Goal: Check status: Check status

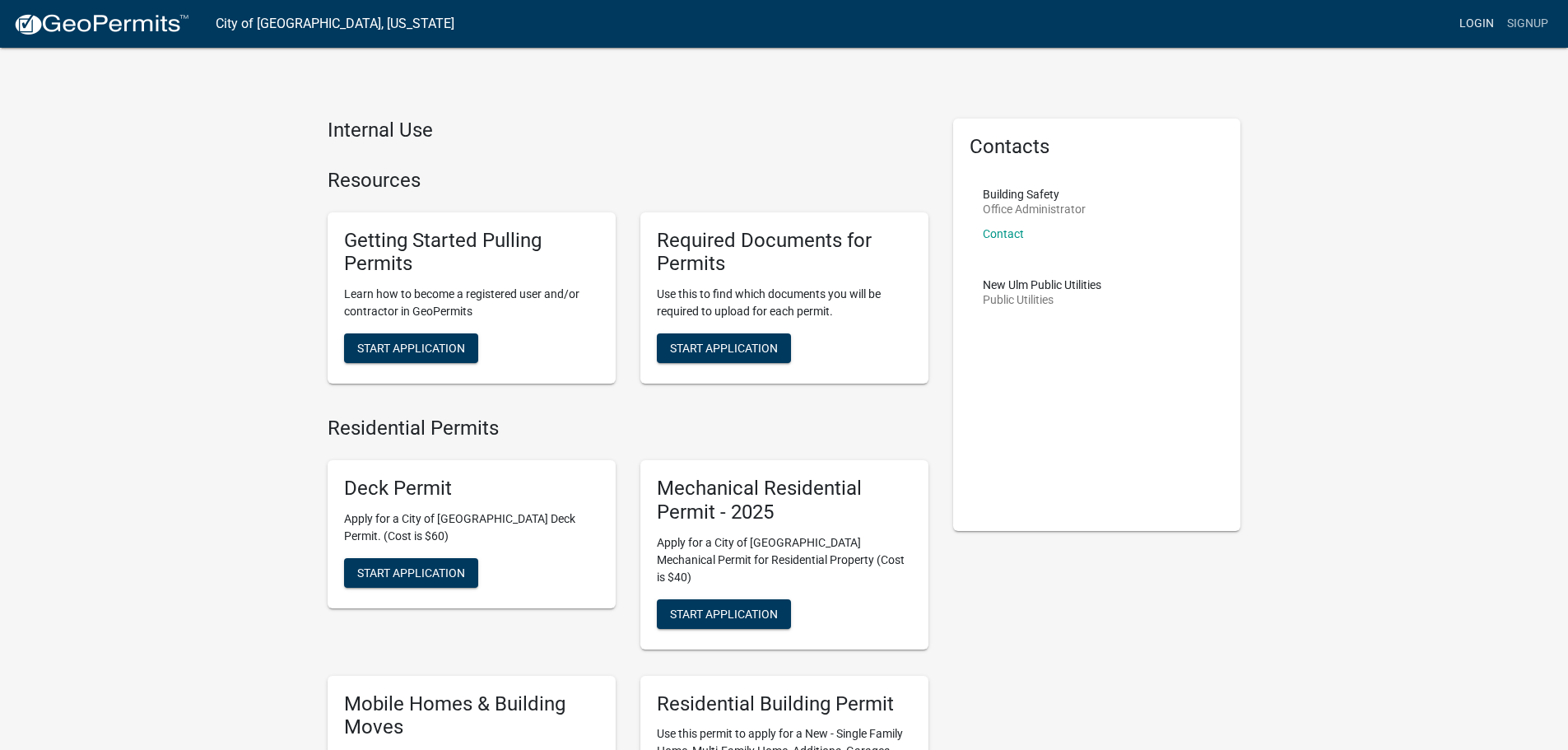
click at [1484, 18] on link "Login" at bounding box center [1477, 24] width 48 height 32
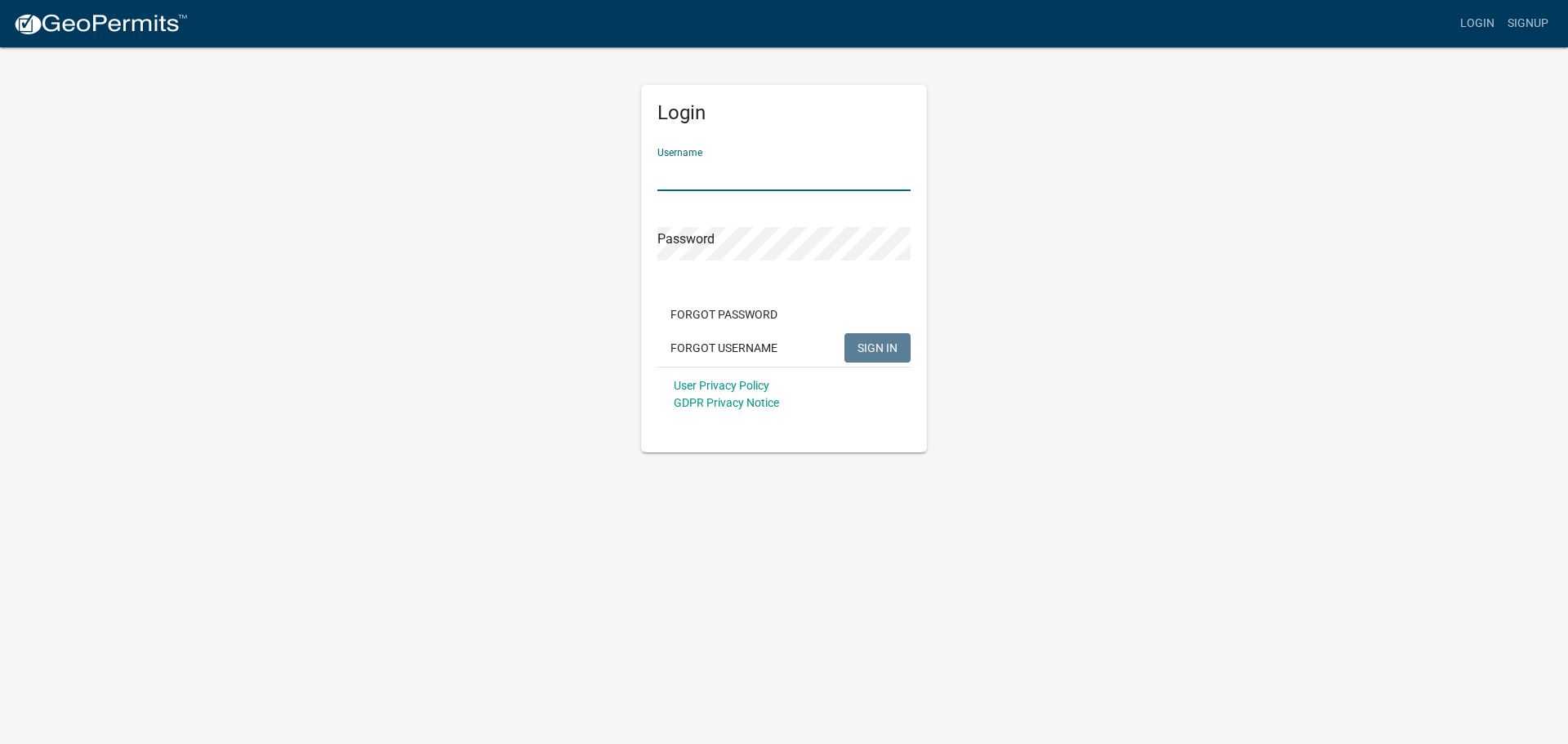
click at [749, 183] on input "Username" at bounding box center [784, 174] width 253 height 33
click at [727, 171] on input "Username" at bounding box center [784, 174] width 253 height 33
type input "[PERSON_NAME][EMAIL_ADDRESS][DOMAIN_NAME]"
click at [845, 333] on button "SIGN IN" at bounding box center [878, 347] width 66 height 29
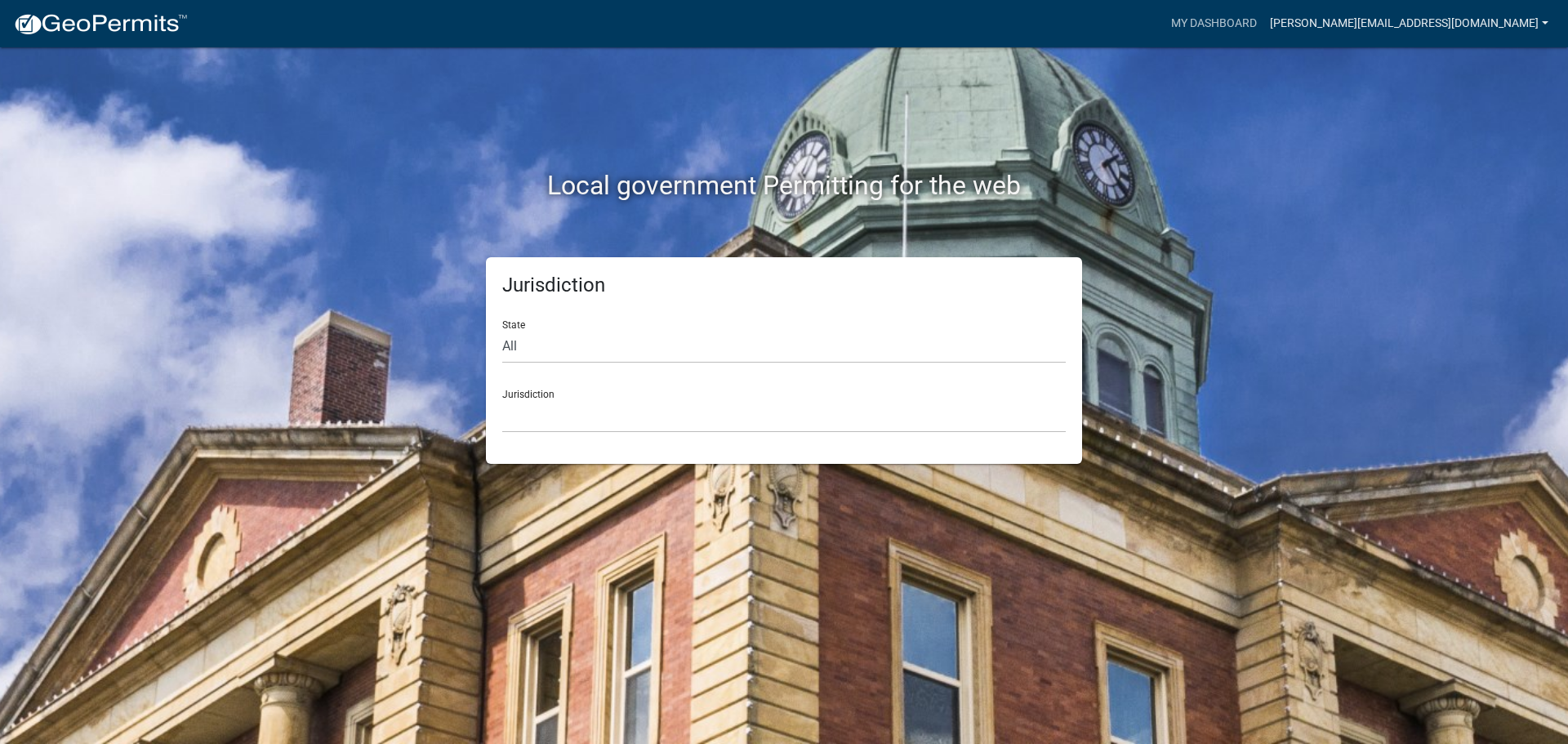
click at [1548, 27] on link "[PERSON_NAME][EMAIL_ADDRESS][DOMAIN_NAME]" at bounding box center [1409, 24] width 291 height 31
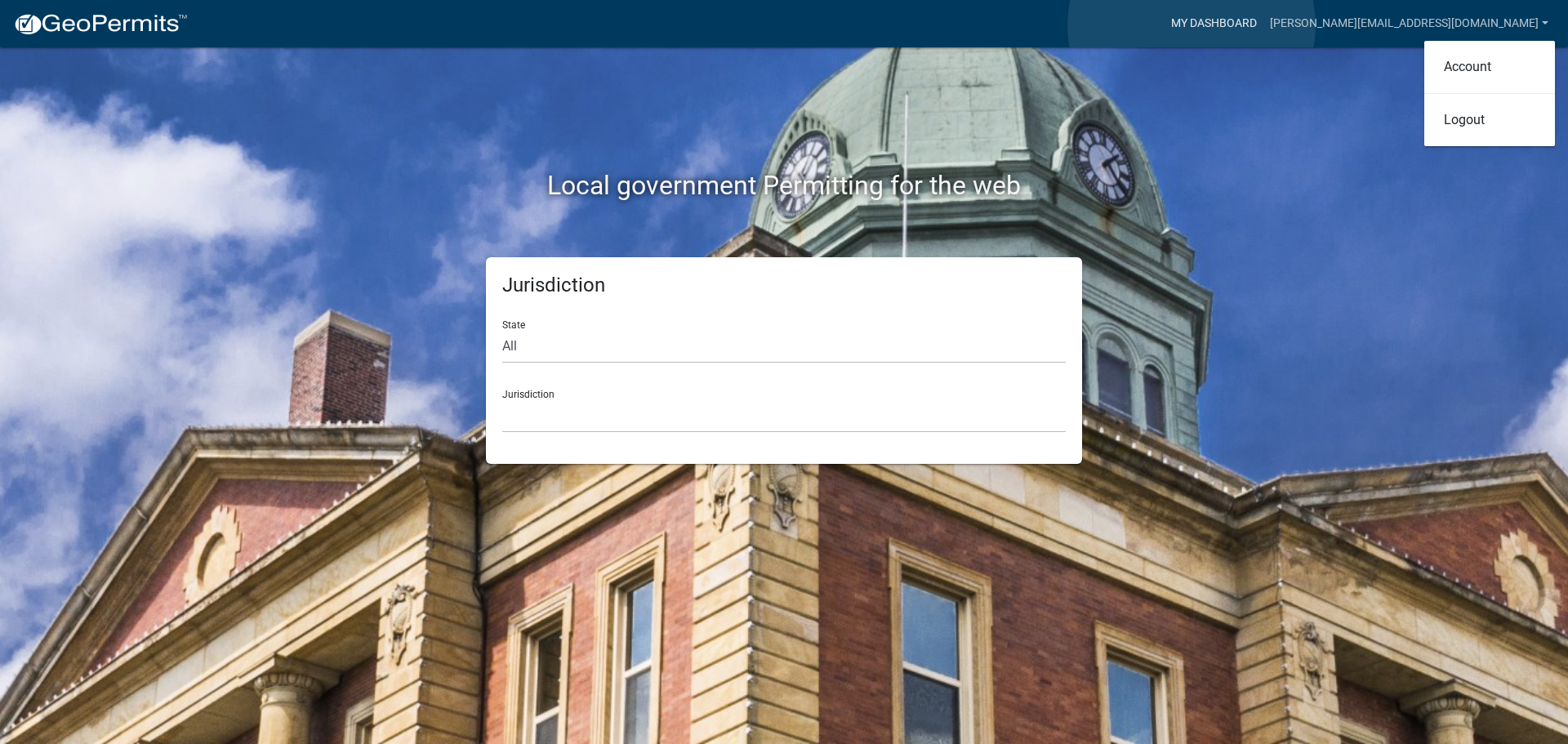
click at [1191, 26] on link "My Dashboard" at bounding box center [1214, 24] width 99 height 31
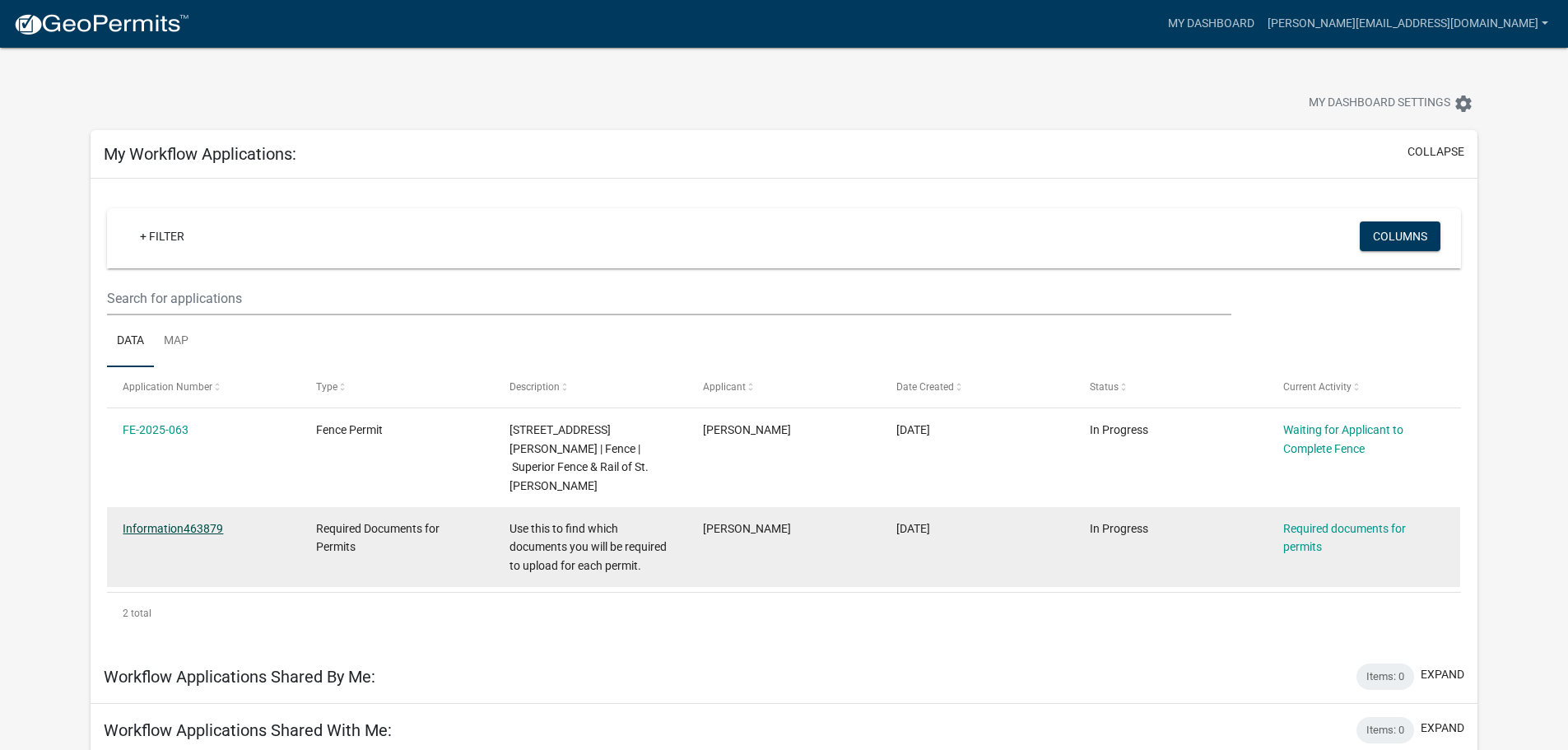
click at [201, 522] on link "Information463879" at bounding box center [172, 529] width 100 height 13
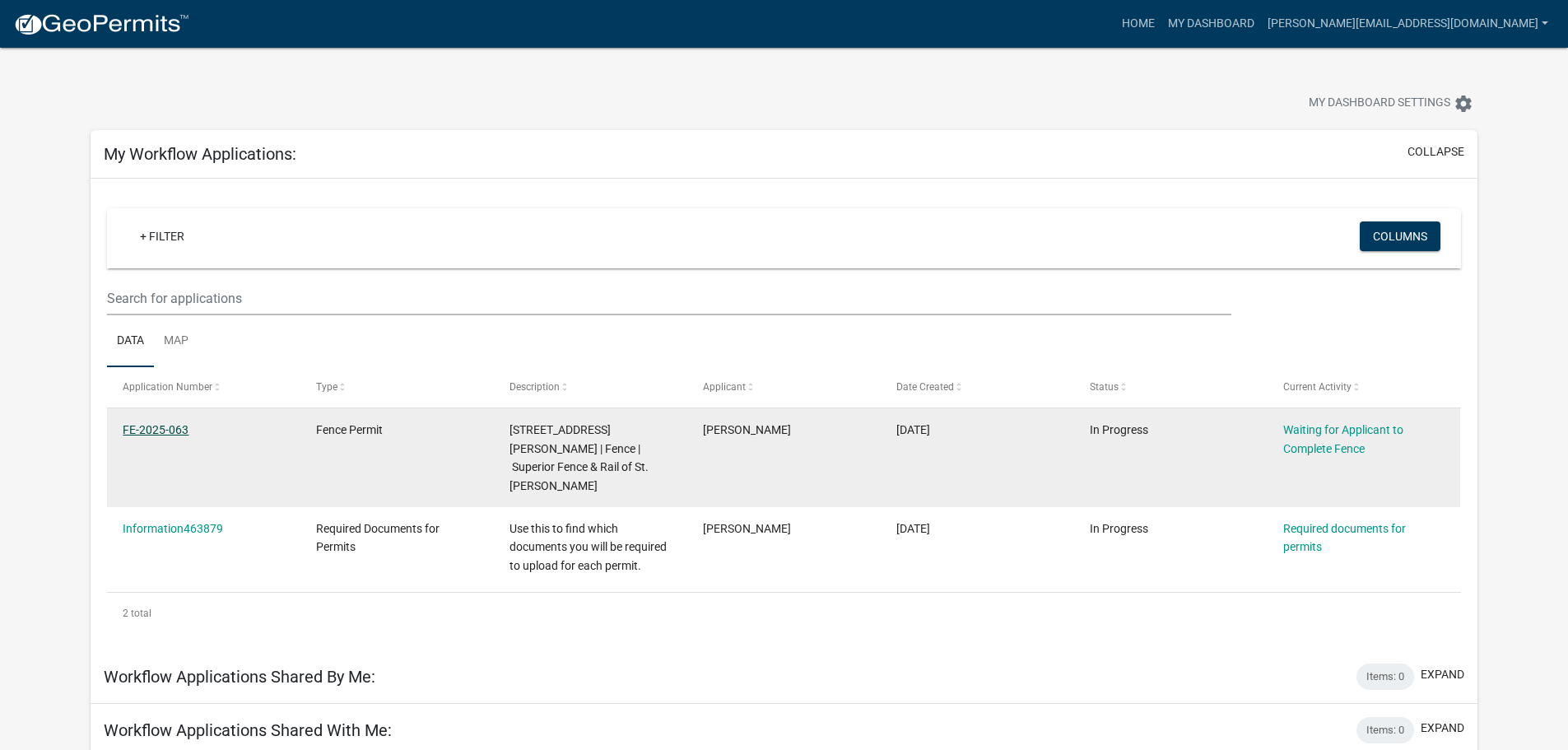
click at [179, 432] on link "FE-2025-063" at bounding box center [155, 430] width 66 height 13
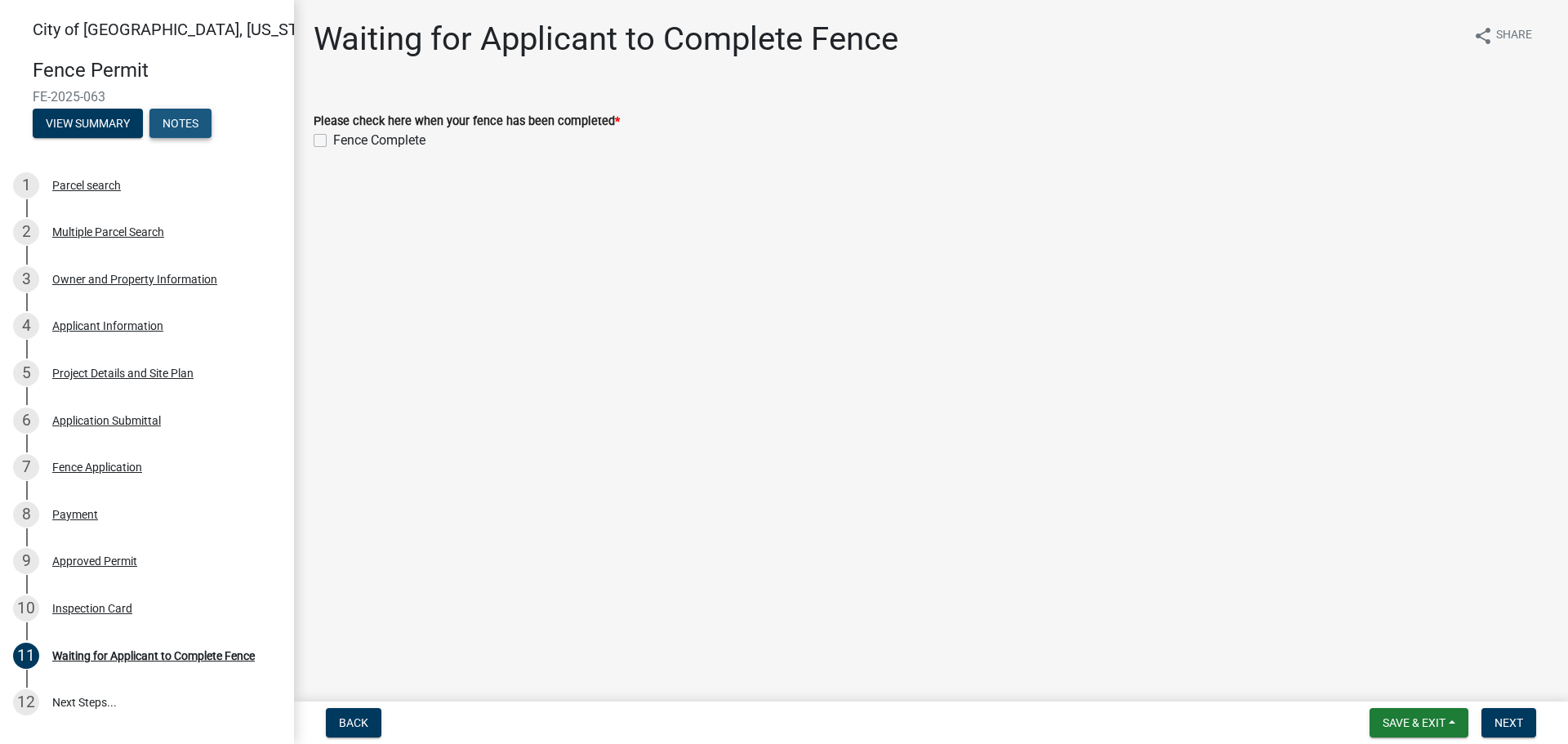
click at [175, 125] on button "Notes" at bounding box center [179, 122] width 62 height 29
